Goal: Find specific page/section

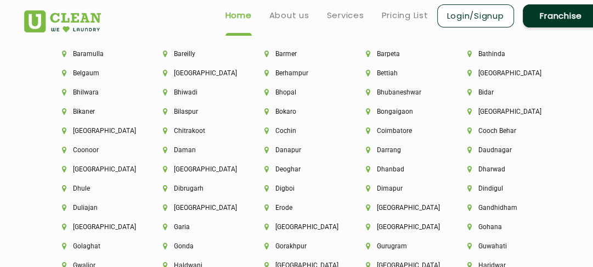
scroll to position [2430, 0]
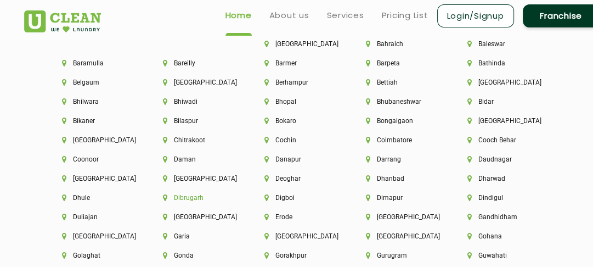
click at [189, 200] on li "Dibrugarh" at bounding box center [195, 198] width 64 height 8
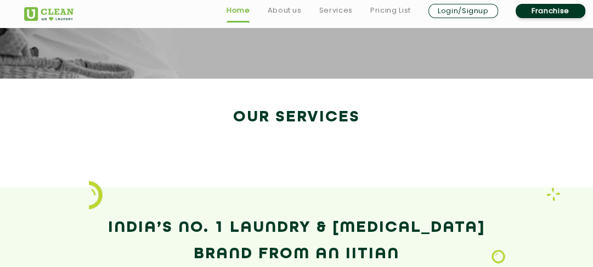
scroll to position [1863, 0]
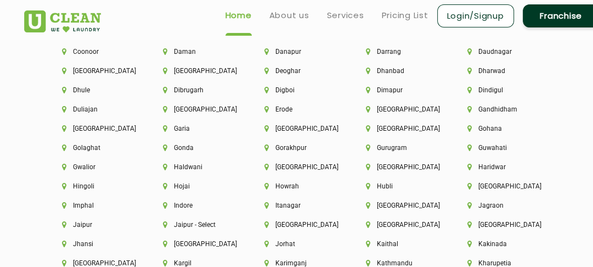
scroll to position [2539, 0]
click at [184, 206] on li "Indore" at bounding box center [195, 205] width 64 height 8
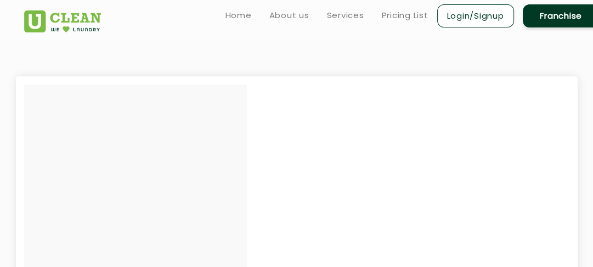
scroll to position [178, 0]
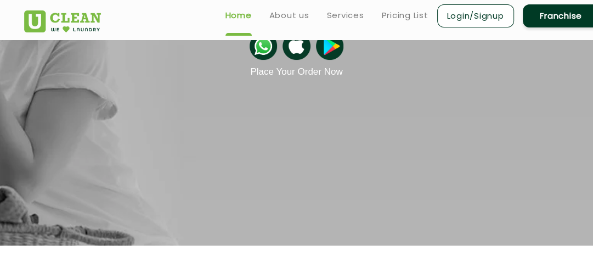
scroll to position [1970, 0]
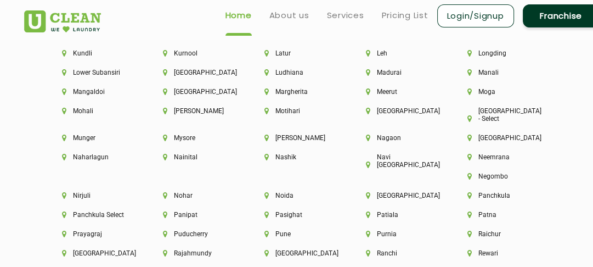
scroll to position [2802, 0]
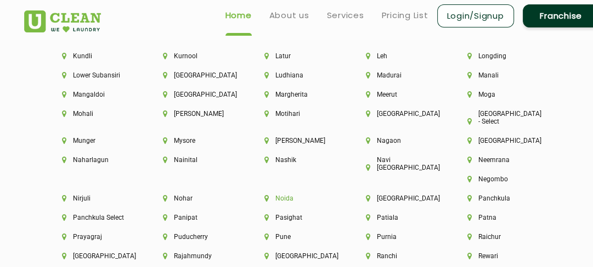
click at [329, 194] on li "Noida" at bounding box center [296, 198] width 64 height 8
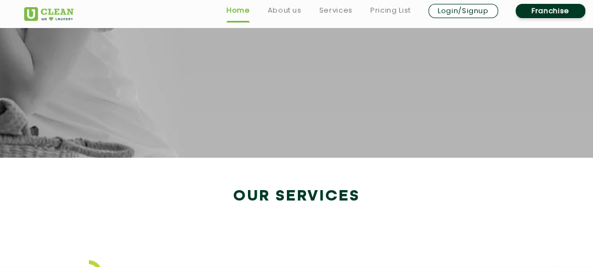
scroll to position [2023, 0]
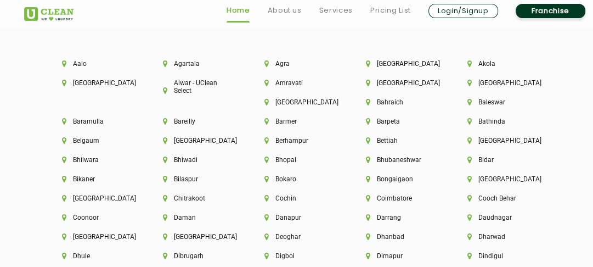
scroll to position [2381, 0]
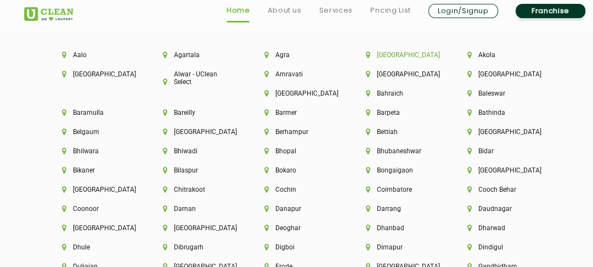
click at [388, 53] on li "[GEOGRAPHIC_DATA]" at bounding box center [398, 55] width 64 height 8
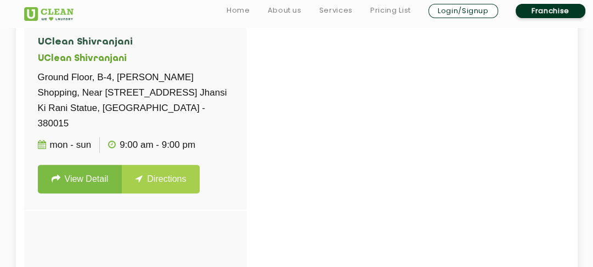
scroll to position [286, 0]
